Goal: Task Accomplishment & Management: Manage account settings

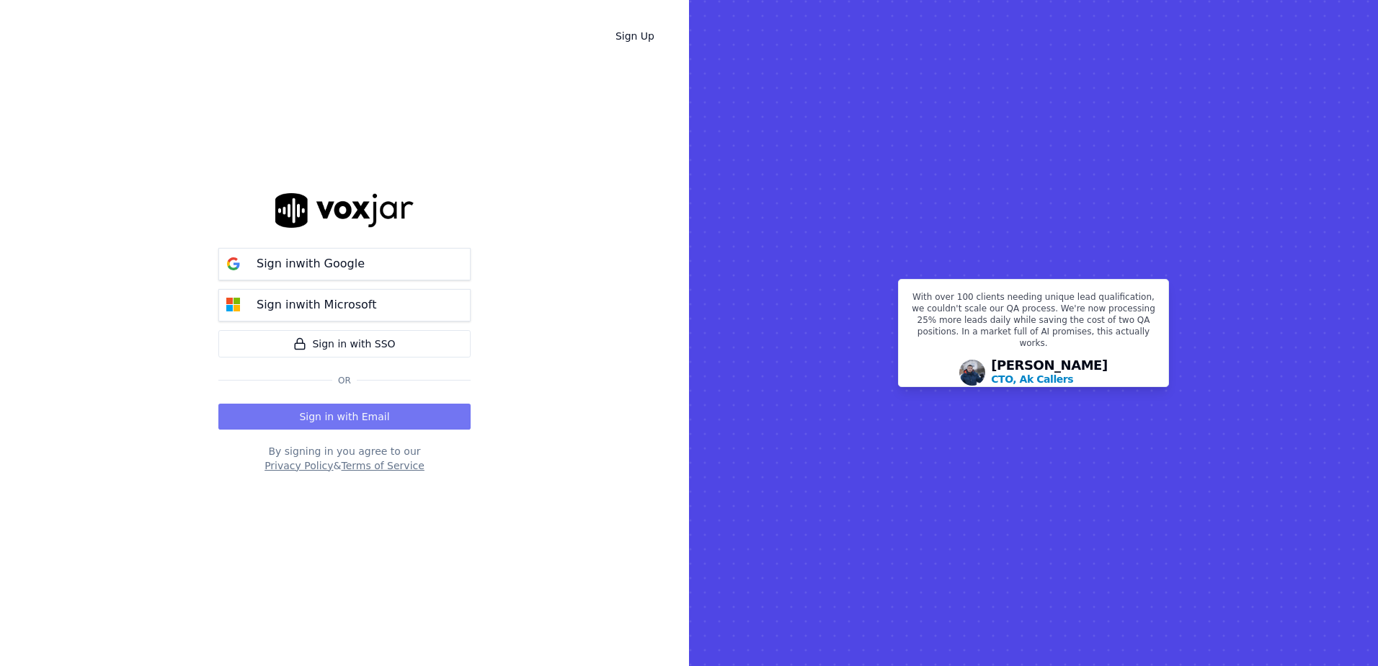
click at [360, 417] on button "Sign in with Email" at bounding box center [344, 417] width 252 height 26
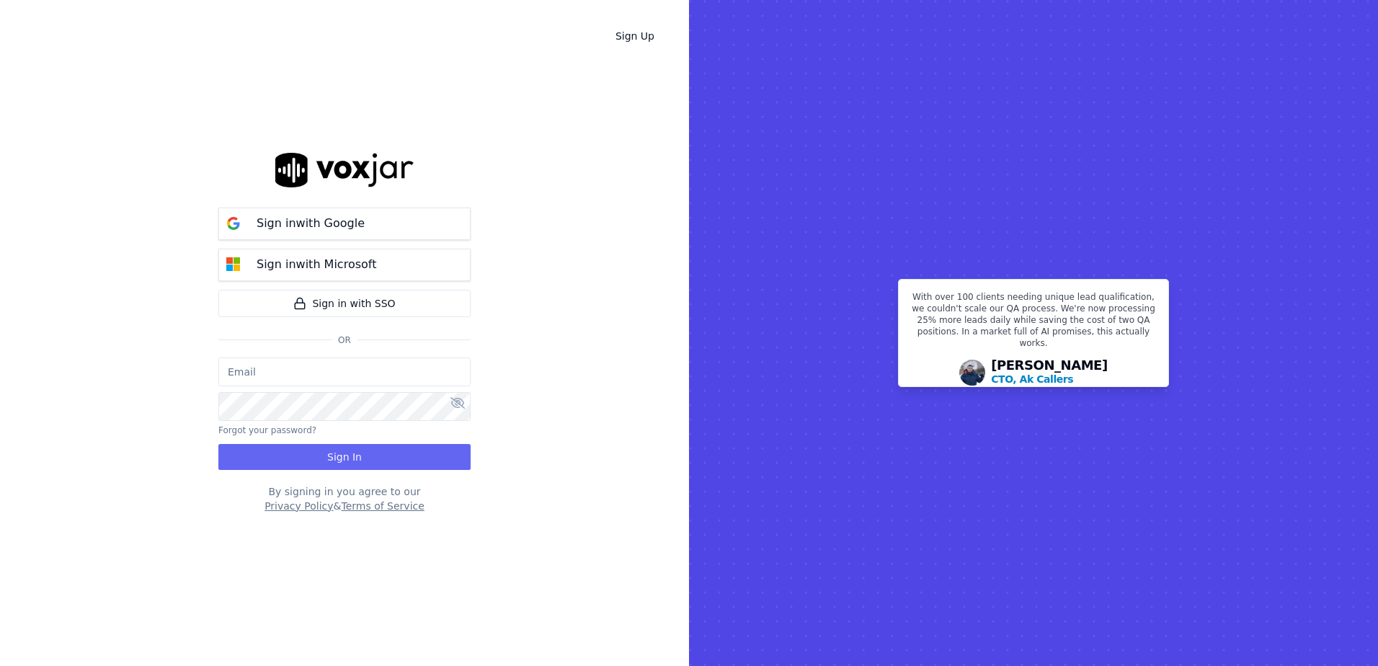
click at [321, 371] on input "email" at bounding box center [344, 371] width 252 height 29
type input "tbuie@clearharbor.com"
click at [329, 458] on button "Sign In" at bounding box center [344, 457] width 252 height 26
